Goal: Information Seeking & Learning: Learn about a topic

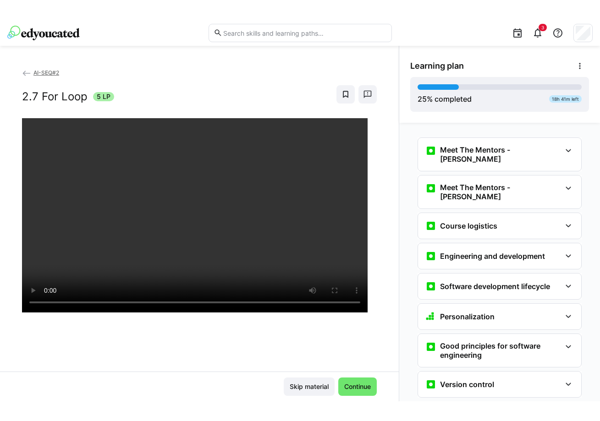
scroll to position [585, 0]
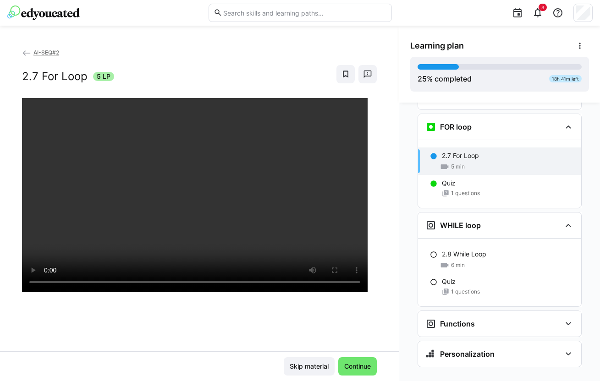
click at [463, 148] on div "2.7 For Loop 5 min" at bounding box center [499, 161] width 163 height 27
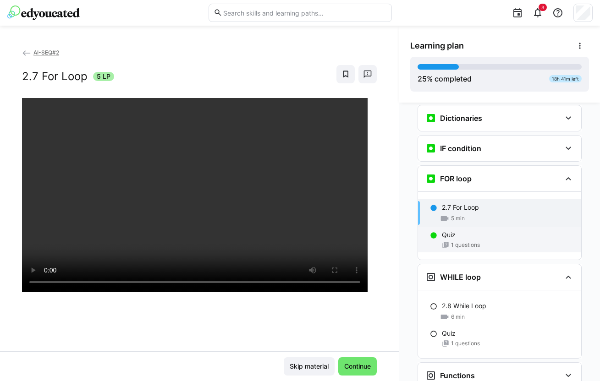
click at [444, 231] on p "Quiz" at bounding box center [449, 235] width 14 height 9
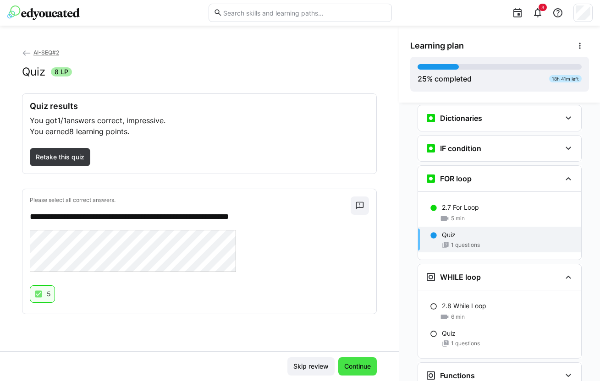
click at [349, 369] on span "Continue" at bounding box center [357, 366] width 29 height 9
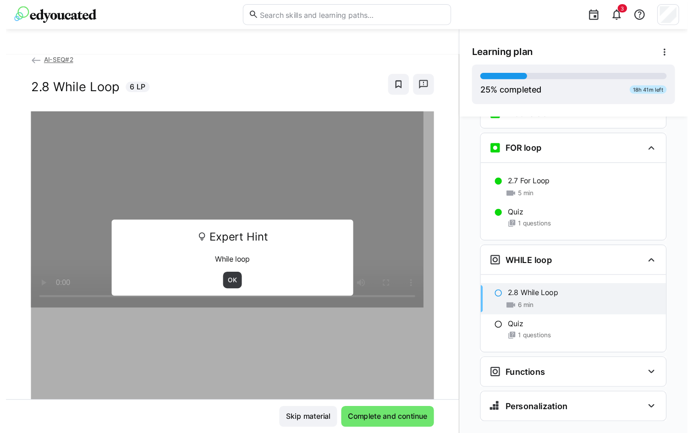
scroll to position [585, 0]
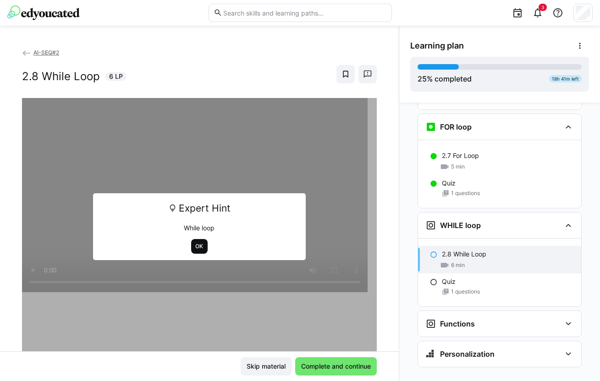
click at [195, 246] on span "OK" at bounding box center [200, 246] width 10 height 7
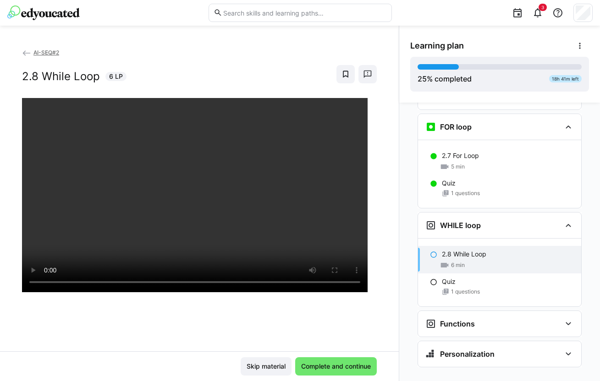
scroll to position [533, 0]
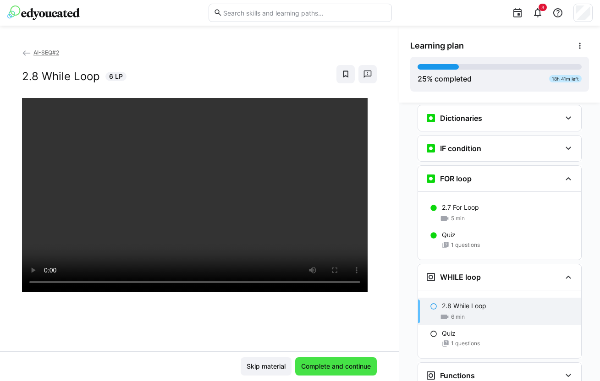
click at [344, 363] on span "Complete and continue" at bounding box center [336, 366] width 72 height 9
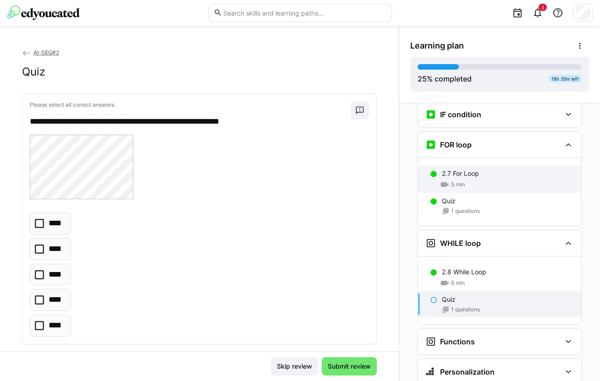
scroll to position [585, 0]
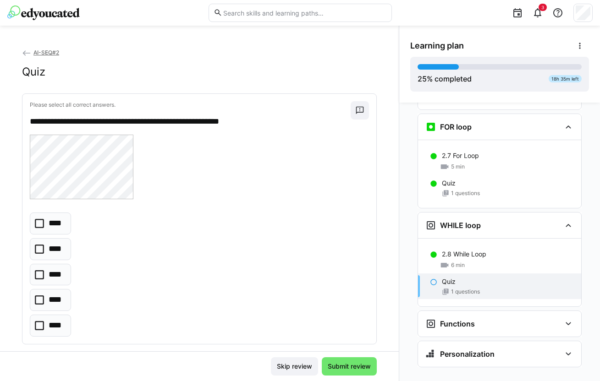
click at [442, 277] on p "Quiz" at bounding box center [449, 281] width 14 height 9
click at [38, 270] on icon at bounding box center [39, 274] width 9 height 9
click at [346, 362] on span "Submit review" at bounding box center [349, 366] width 46 height 9
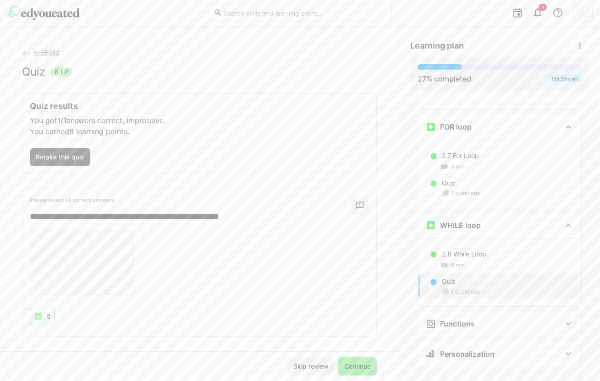
scroll to position [7, 0]
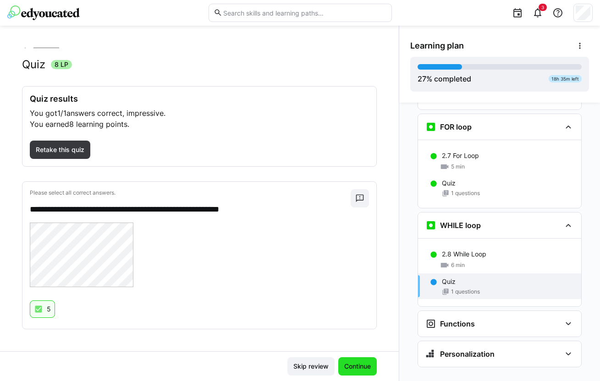
click at [353, 367] on span "Continue" at bounding box center [357, 366] width 29 height 9
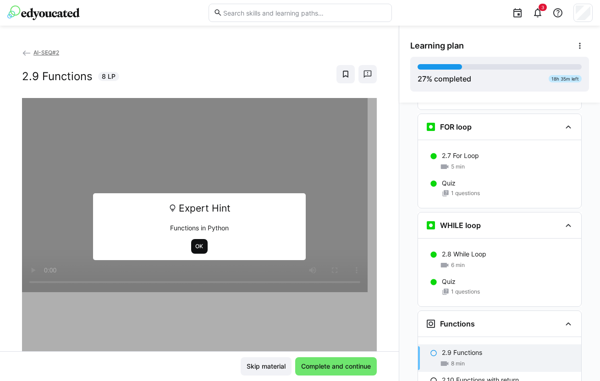
click at [195, 246] on span "OK" at bounding box center [200, 246] width 10 height 7
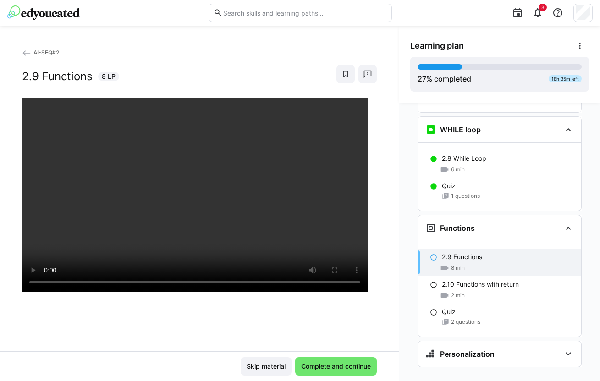
scroll to position [629, 0]
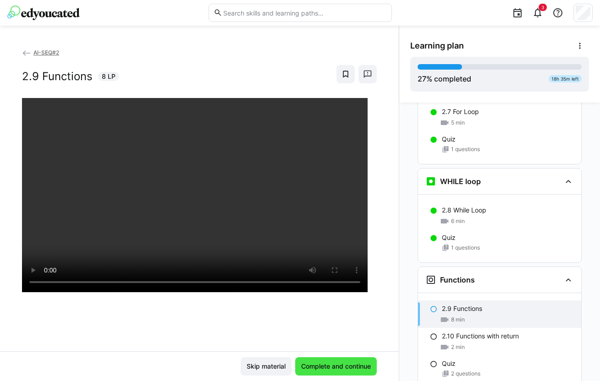
click at [330, 363] on span "Complete and continue" at bounding box center [336, 366] width 72 height 9
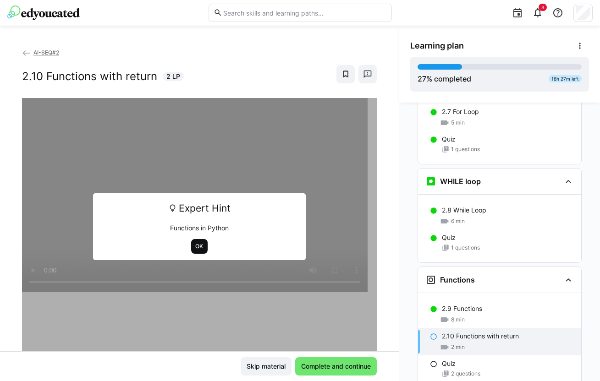
click at [195, 246] on span "OK" at bounding box center [200, 246] width 10 height 7
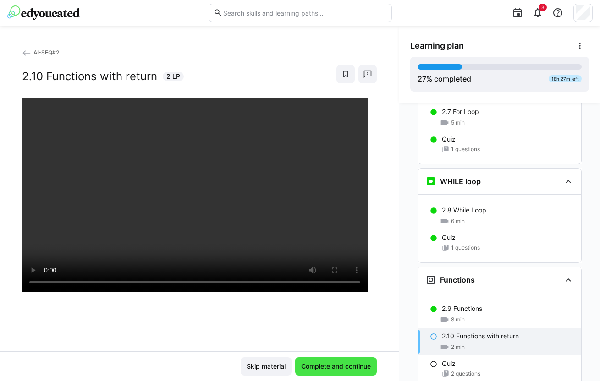
click at [346, 365] on span "Complete and continue" at bounding box center [336, 366] width 72 height 9
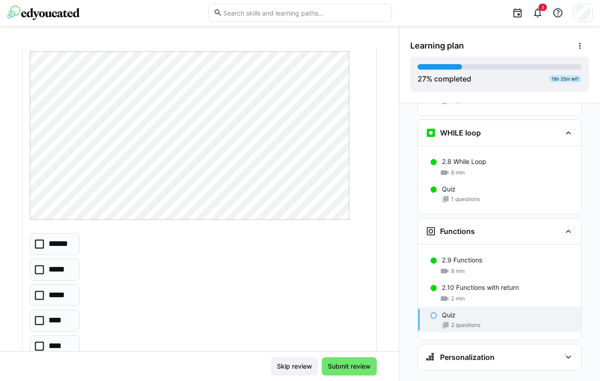
scroll to position [70, 0]
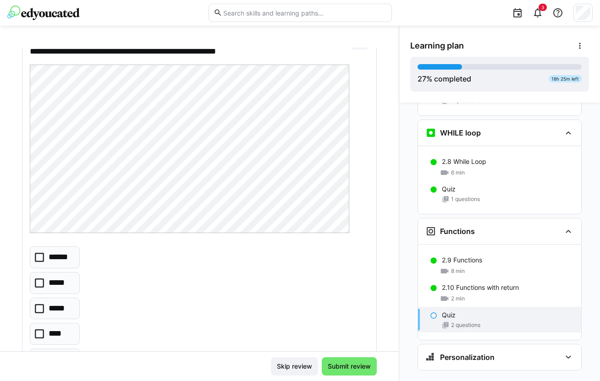
click at [39, 285] on icon at bounding box center [39, 283] width 9 height 9
click at [339, 366] on span "Submit review" at bounding box center [349, 366] width 46 height 9
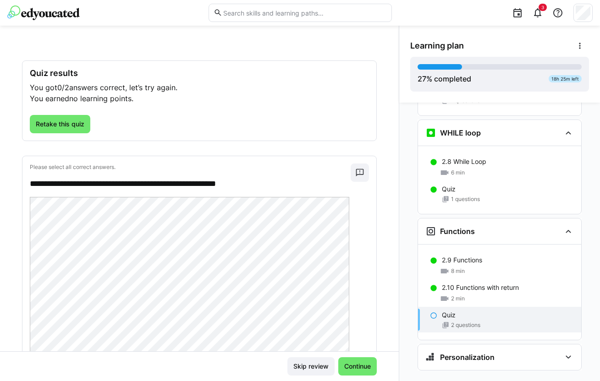
scroll to position [14, 0]
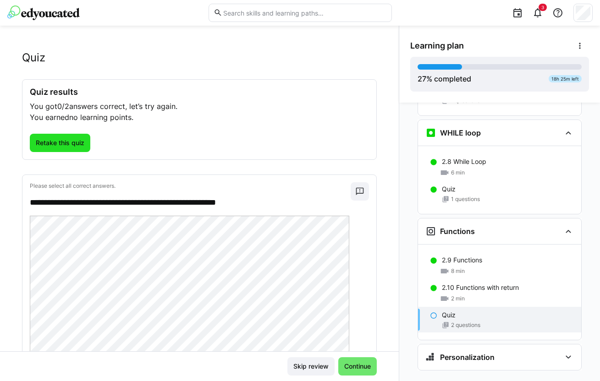
click at [62, 138] on span "Retake this quiz" at bounding box center [59, 142] width 51 height 9
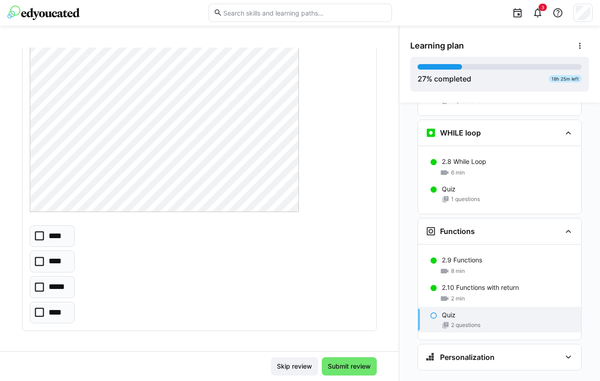
scroll to position [461, 0]
click at [42, 285] on icon at bounding box center [39, 285] width 9 height 9
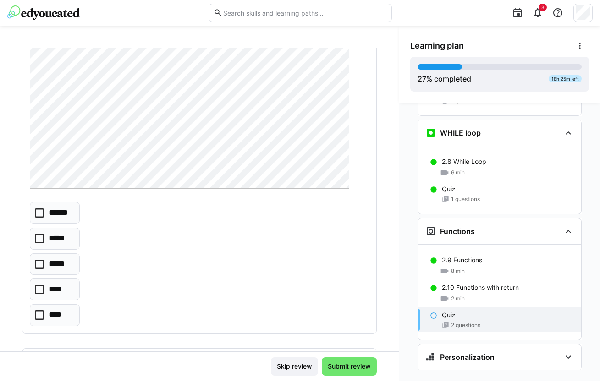
scroll to position [115, 0]
click at [39, 309] on eds-checkbox "****" at bounding box center [55, 314] width 50 height 22
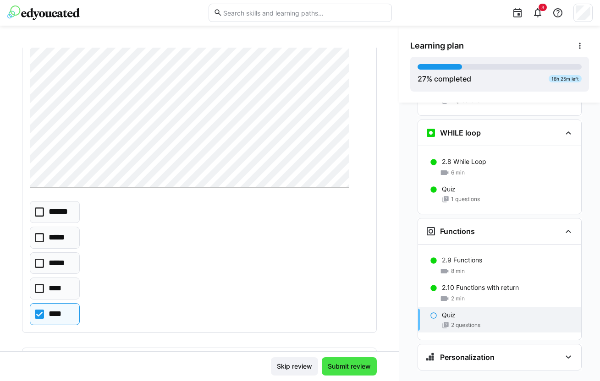
click at [340, 367] on span "Submit review" at bounding box center [349, 366] width 46 height 9
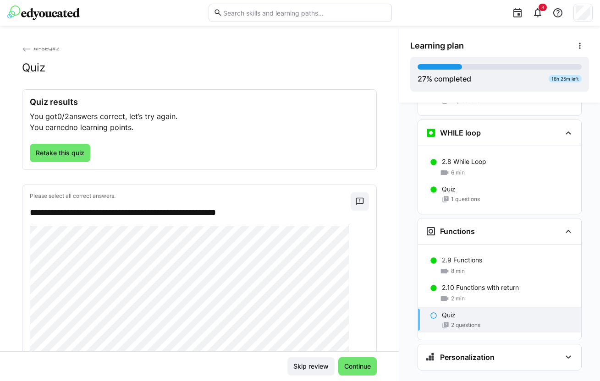
scroll to position [0, 0]
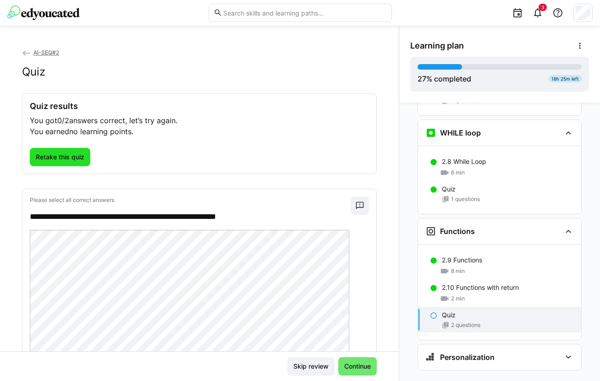
click at [75, 157] on span "Retake this quiz" at bounding box center [59, 157] width 51 height 9
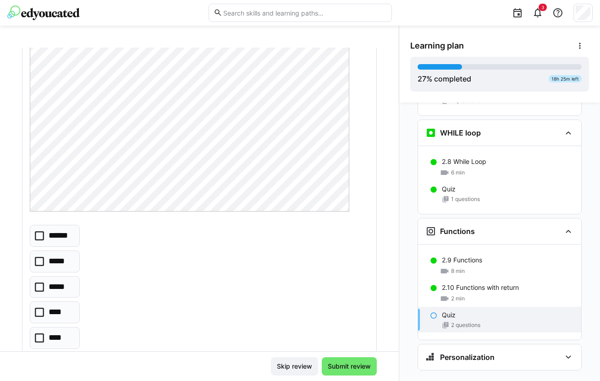
scroll to position [93, 0]
click at [42, 235] on icon at bounding box center [39, 234] width 9 height 9
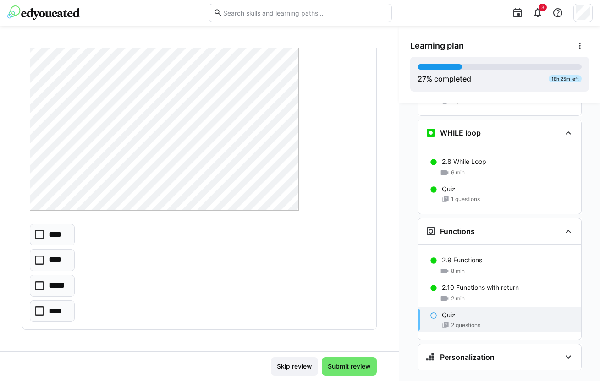
scroll to position [461, 0]
click at [35, 233] on icon at bounding box center [39, 234] width 9 height 9
click at [332, 368] on span "Submit review" at bounding box center [349, 366] width 46 height 9
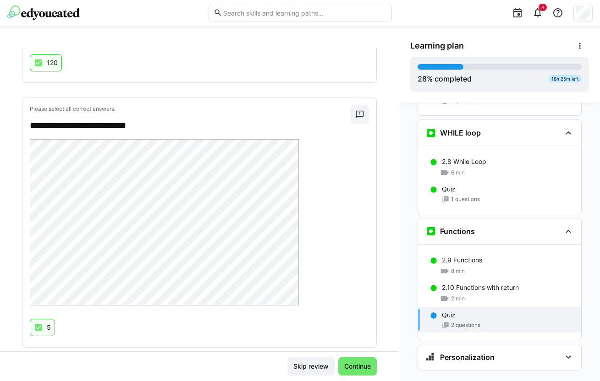
scroll to position [376, 0]
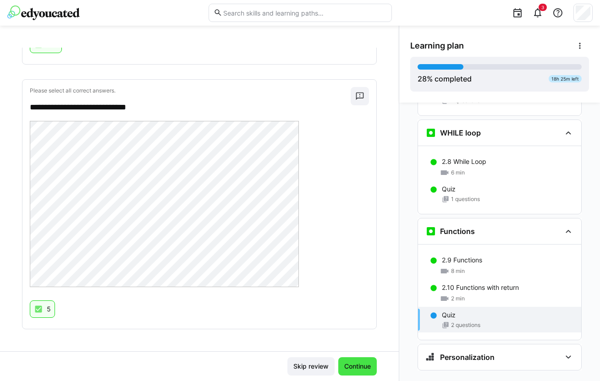
click at [350, 362] on span "Continue" at bounding box center [357, 366] width 38 height 18
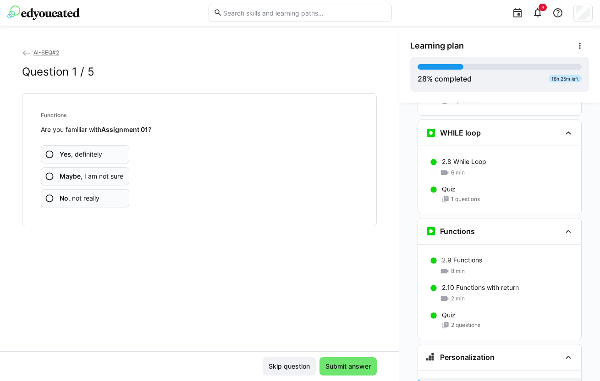
scroll to position [681, 0]
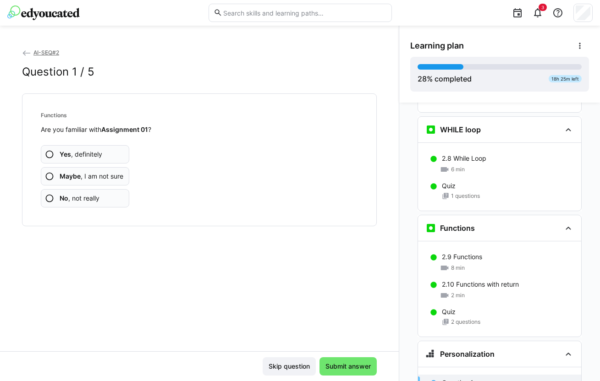
click at [78, 152] on span "Yes , definitely" at bounding box center [81, 154] width 43 height 9
click at [88, 151] on span "Yes , definitely" at bounding box center [81, 154] width 43 height 9
click at [77, 148] on app-assessment-question-radio "Yes , definitely" at bounding box center [85, 154] width 88 height 18
click at [87, 194] on span "No , not really" at bounding box center [80, 198] width 40 height 9
click at [87, 195] on span "No , not really" at bounding box center [80, 198] width 40 height 9
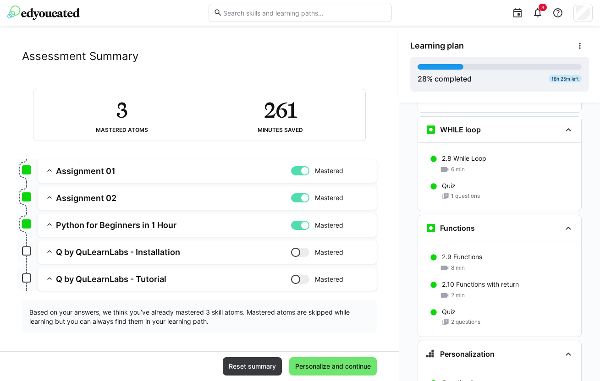
scroll to position [20, 0]
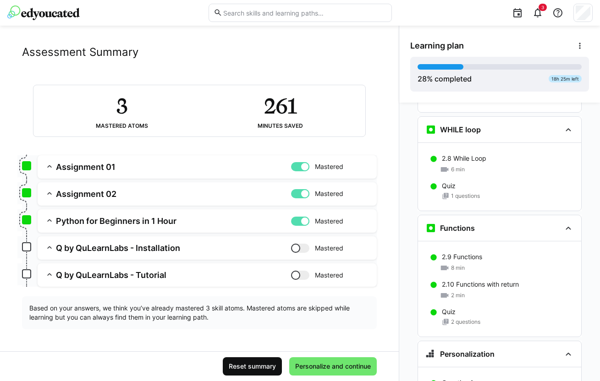
click at [242, 364] on span "Reset summary" at bounding box center [252, 366] width 50 height 9
click at [249, 366] on span "Reset summary" at bounding box center [252, 366] width 50 height 9
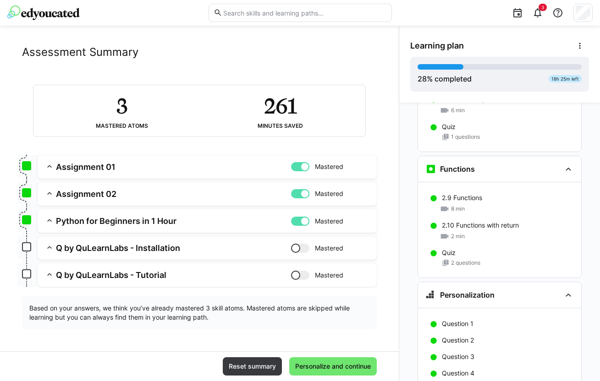
scroll to position [795, 0]
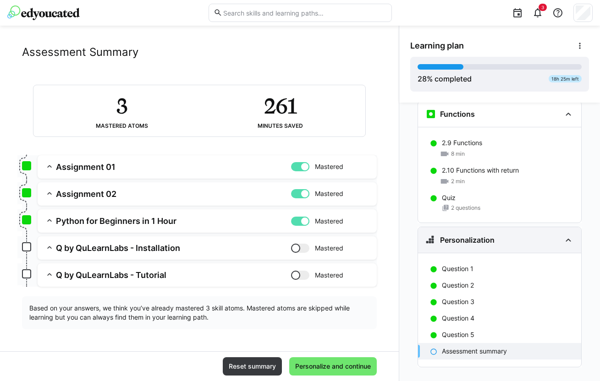
click at [453, 236] on h3 "Personalization" at bounding box center [467, 240] width 55 height 9
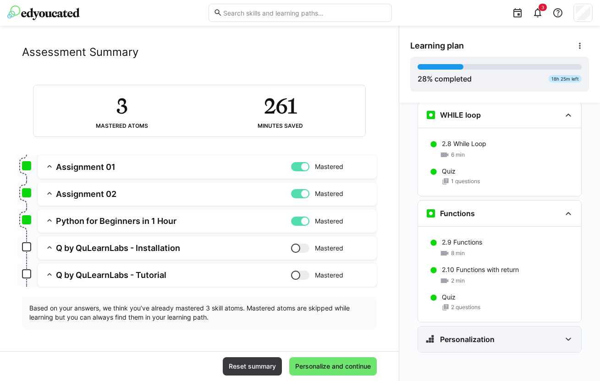
scroll to position [681, 0]
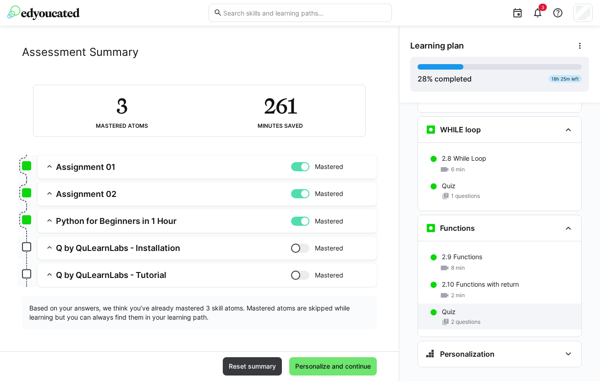
click at [445, 304] on div "Quiz 2 questions" at bounding box center [499, 317] width 163 height 26
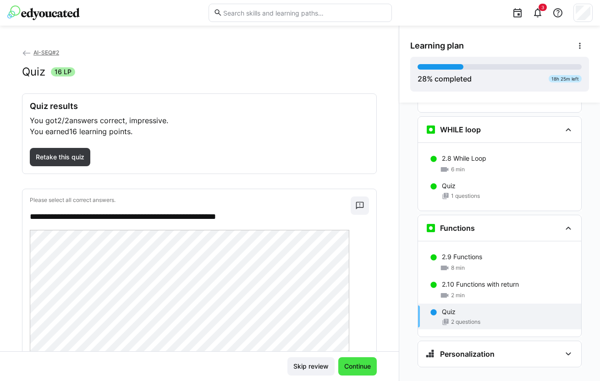
click at [359, 362] on span "Continue" at bounding box center [357, 366] width 38 height 18
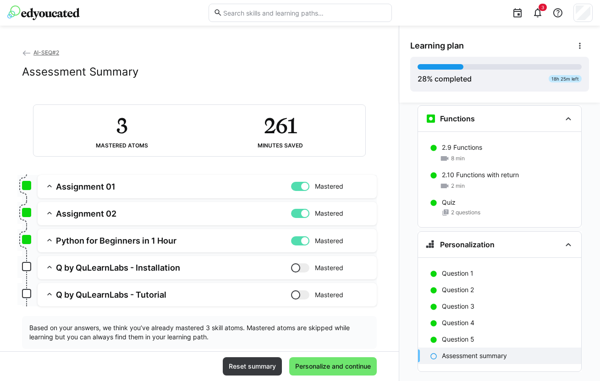
scroll to position [795, 0]
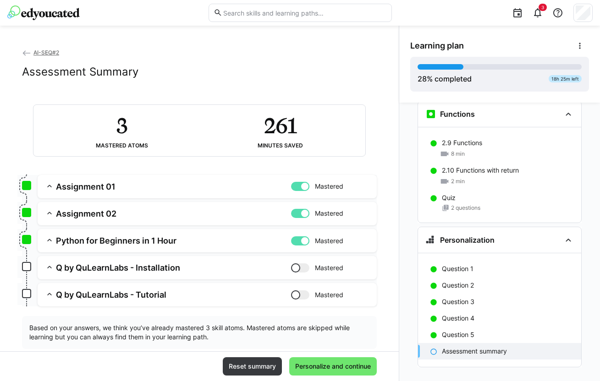
click at [26, 51] on eds-icon at bounding box center [26, 53] width 9 height 9
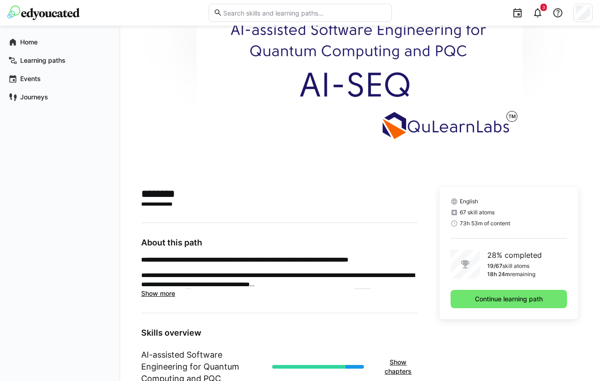
scroll to position [76, 0]
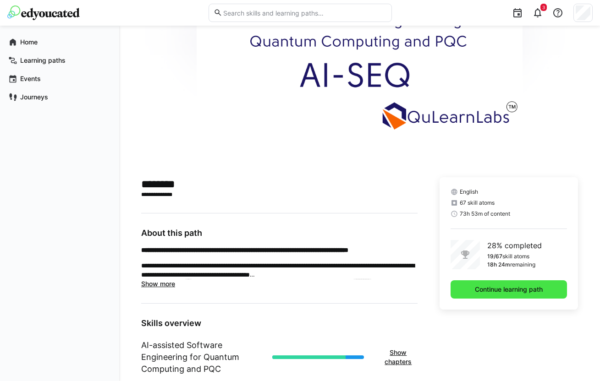
click at [494, 286] on span "Continue learning path" at bounding box center [508, 289] width 71 height 9
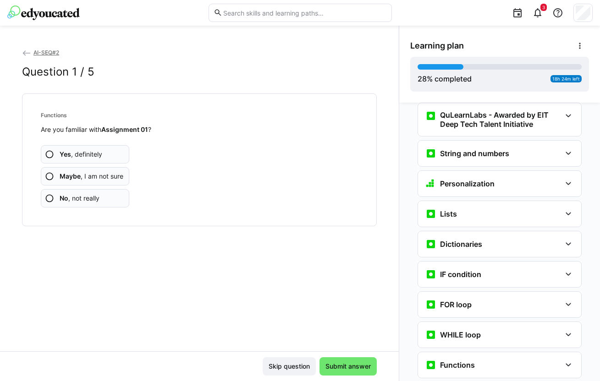
scroll to position [449, 0]
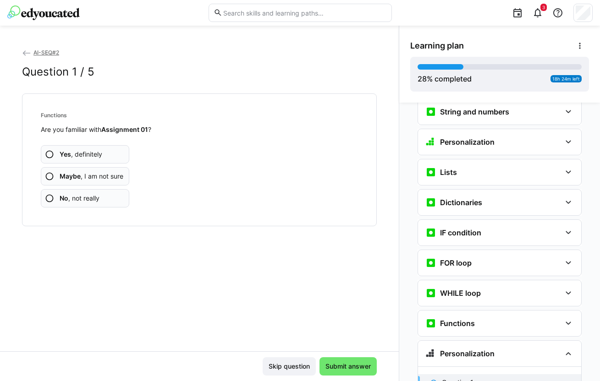
click at [93, 151] on span "Yes , definitely" at bounding box center [81, 154] width 43 height 9
click at [81, 201] on span "No , not really" at bounding box center [80, 198] width 40 height 9
click at [79, 193] on app-assessment-question-radio "No , not really" at bounding box center [85, 198] width 88 height 18
click at [88, 195] on span "No , not really" at bounding box center [80, 198] width 40 height 9
click at [99, 196] on span "No , not really" at bounding box center [80, 198] width 40 height 9
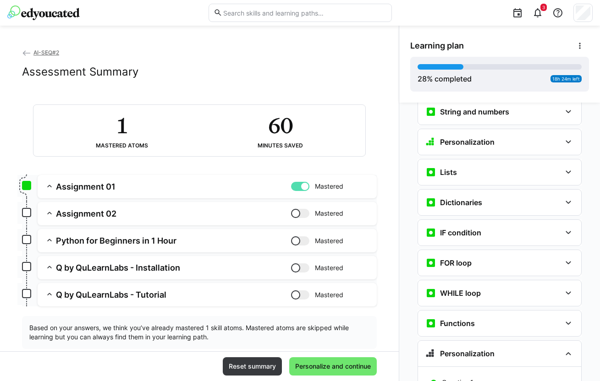
click at [291, 188] on div at bounding box center [300, 186] width 18 height 9
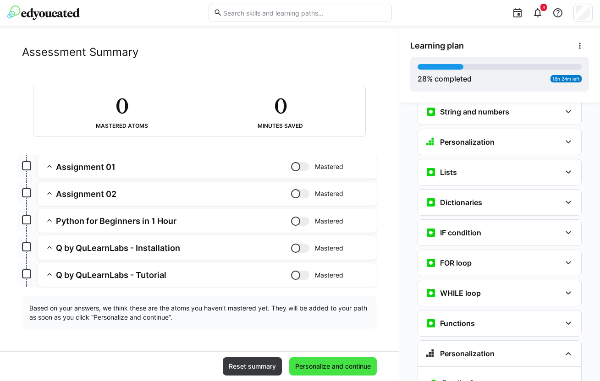
click at [332, 364] on span "Personalize and continue" at bounding box center [333, 366] width 78 height 9
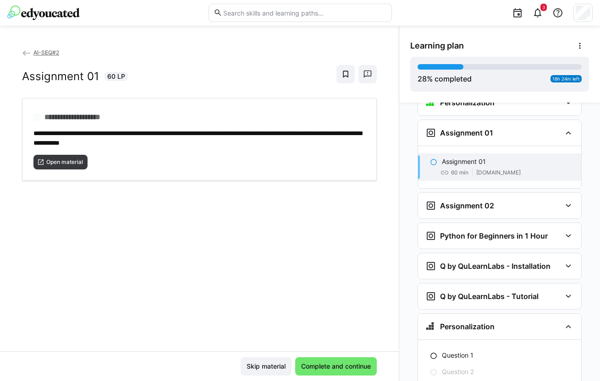
scroll to position [702, 0]
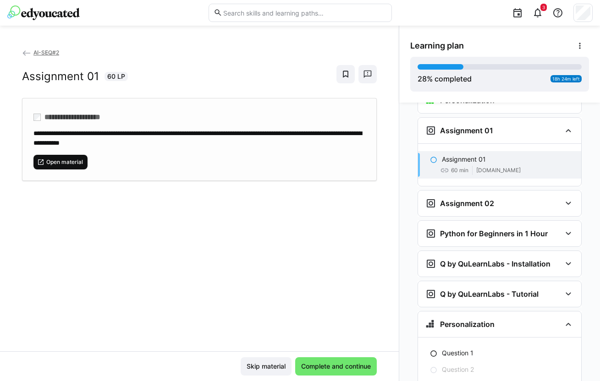
click at [58, 159] on span "Open material" at bounding box center [64, 162] width 38 height 7
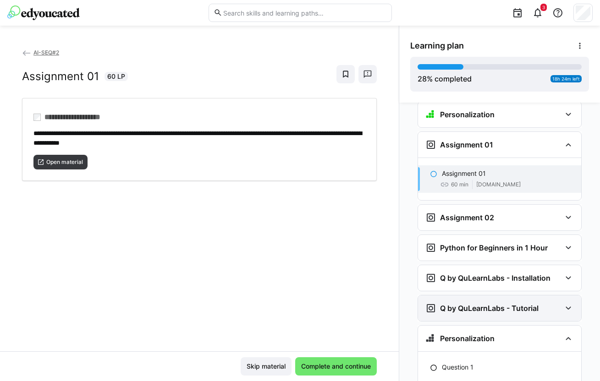
scroll to position [658, 0]
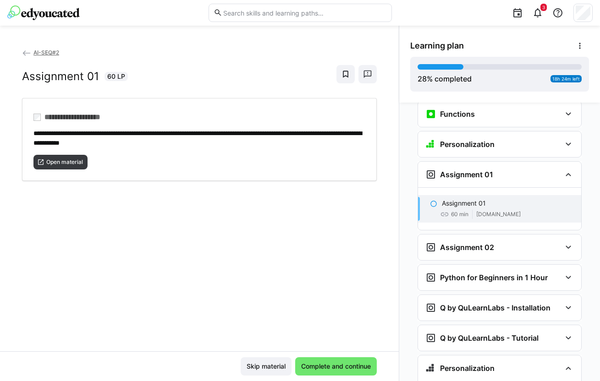
click at [430, 200] on eds-icon at bounding box center [433, 203] width 7 height 7
click at [318, 367] on span "Complete and continue" at bounding box center [336, 366] width 72 height 9
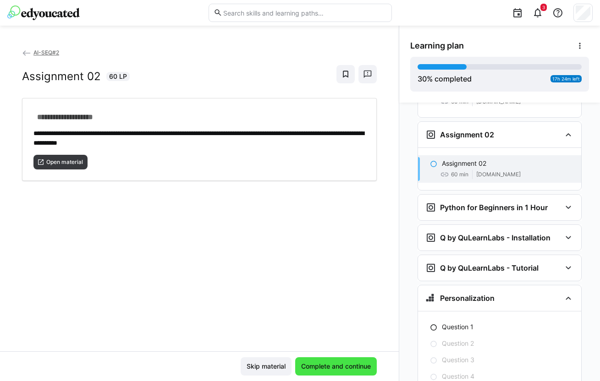
scroll to position [775, 0]
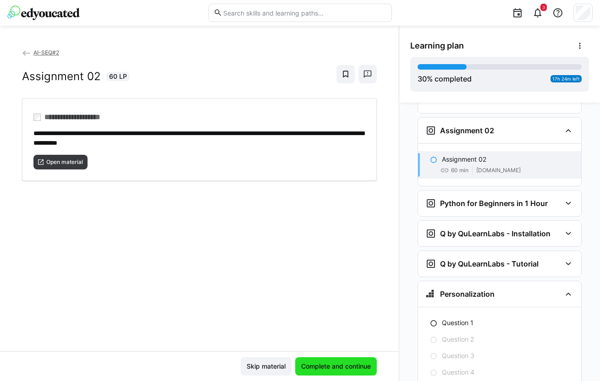
click at [325, 367] on span "Complete and continue" at bounding box center [336, 366] width 72 height 9
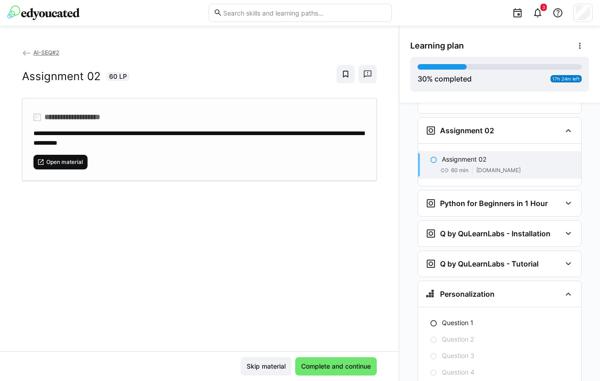
click at [59, 162] on span "Open material" at bounding box center [64, 162] width 38 height 7
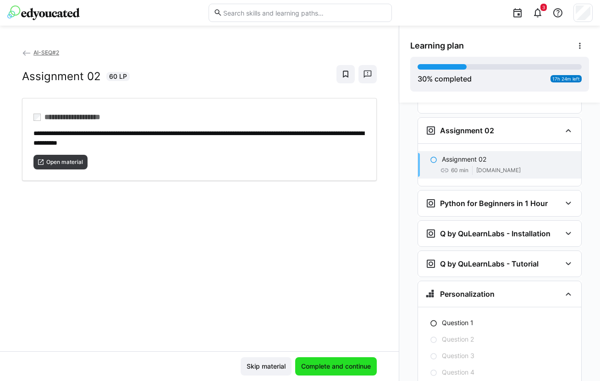
click at [329, 361] on span "Complete and continue" at bounding box center [336, 366] width 82 height 18
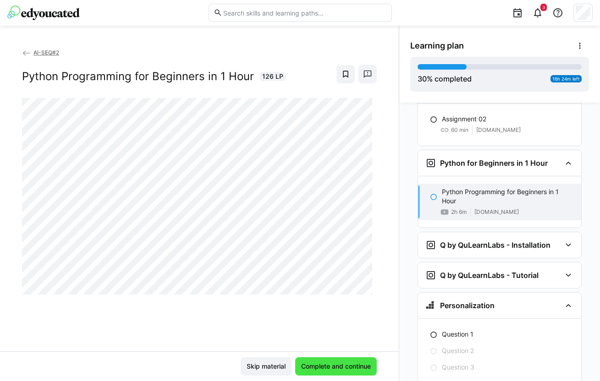
scroll to position [829, 0]
